Goal: Task Accomplishment & Management: Manage account settings

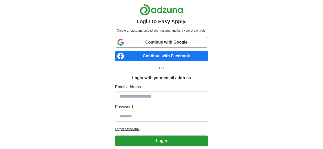
click at [175, 42] on link "Continue with Google" at bounding box center [161, 42] width 93 height 11
click at [189, 43] on link "Continue with Google" at bounding box center [161, 42] width 93 height 11
click at [153, 44] on link "Continue with Google" at bounding box center [161, 42] width 93 height 11
click at [163, 41] on link "Continue with Google" at bounding box center [161, 42] width 93 height 11
click at [134, 38] on link "Continue with Google" at bounding box center [161, 42] width 93 height 11
